Goal: Navigation & Orientation: Find specific page/section

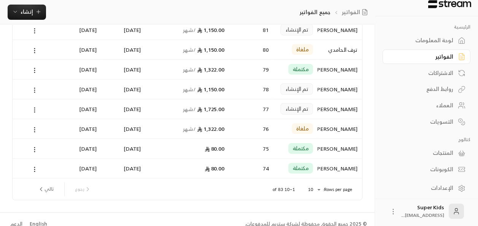
scroll to position [116, 0]
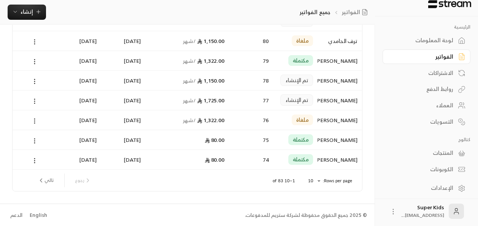
click at [426, 43] on div "لوحة المعلومات" at bounding box center [422, 41] width 61 height 8
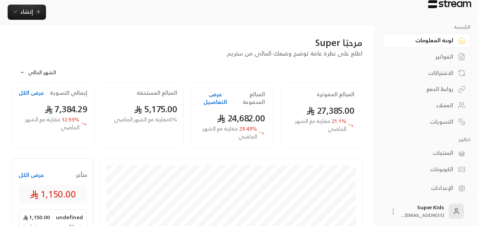
click at [27, 175] on button "عرض الكل" at bounding box center [31, 175] width 25 height 8
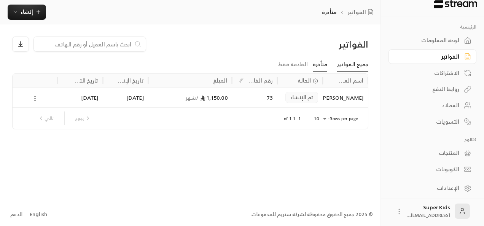
click at [352, 65] on link "جميع الفواتير" at bounding box center [352, 65] width 31 height 14
